Goal: Entertainment & Leisure: Consume media (video, audio)

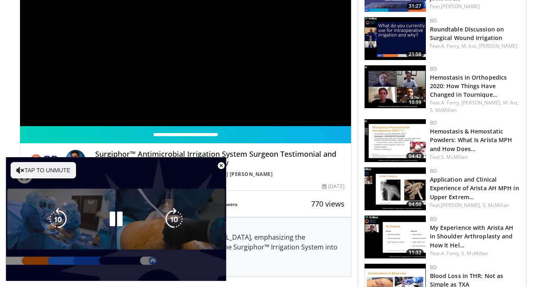
scroll to position [125, 0]
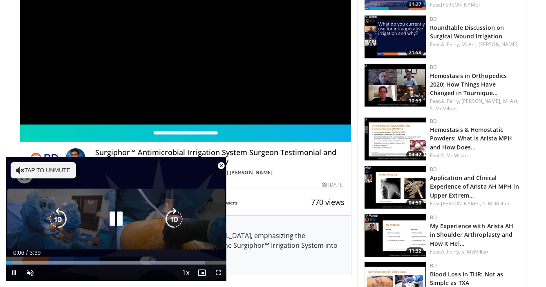
click at [45, 174] on button "Tap to unmute" at bounding box center [43, 170] width 65 height 16
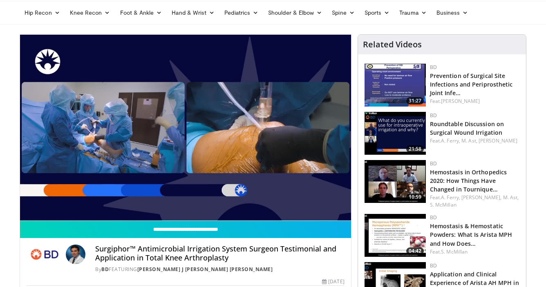
scroll to position [28, 0]
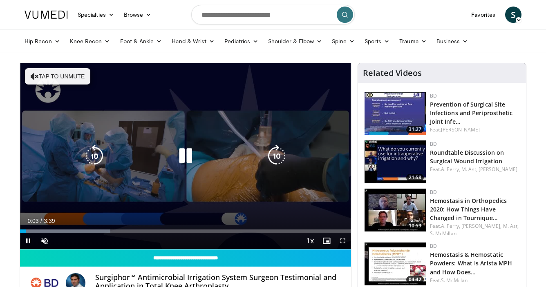
click at [71, 77] on button "Tap to unmute" at bounding box center [57, 76] width 65 height 16
click at [184, 156] on icon "Video Player" at bounding box center [185, 156] width 23 height 23
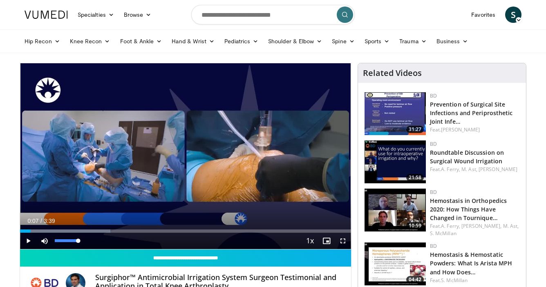
click at [45, 241] on span "Video Player" at bounding box center [44, 241] width 16 height 16
